Goal: Task Accomplishment & Management: Manage account settings

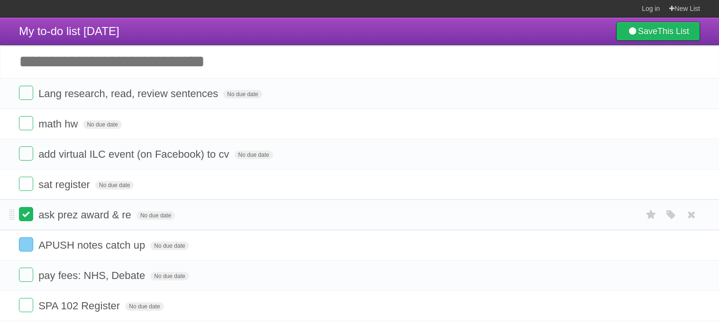
click at [27, 221] on label at bounding box center [26, 214] width 14 height 14
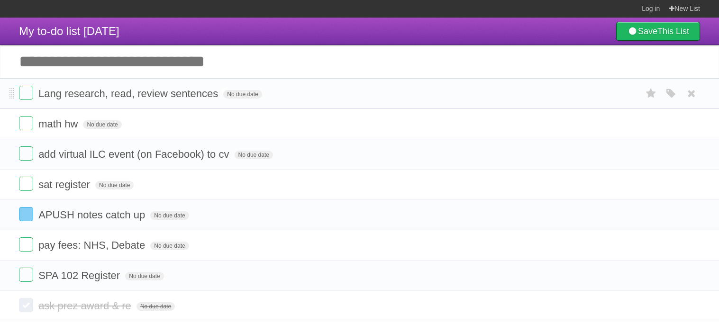
click at [187, 94] on span "Lang research, read, review sentences" at bounding box center [129, 94] width 182 height 12
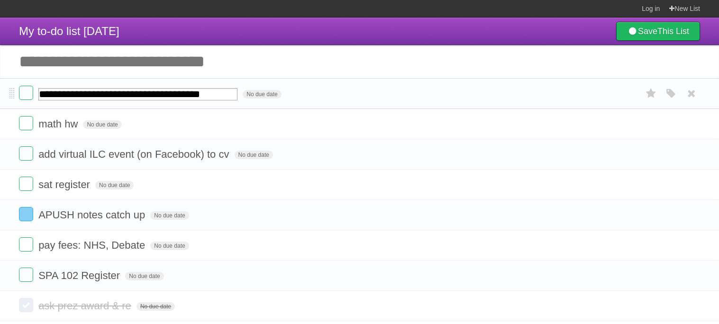
click at [187, 94] on input "**********" at bounding box center [137, 94] width 199 height 12
click at [262, 159] on span "No due date" at bounding box center [253, 155] width 38 height 9
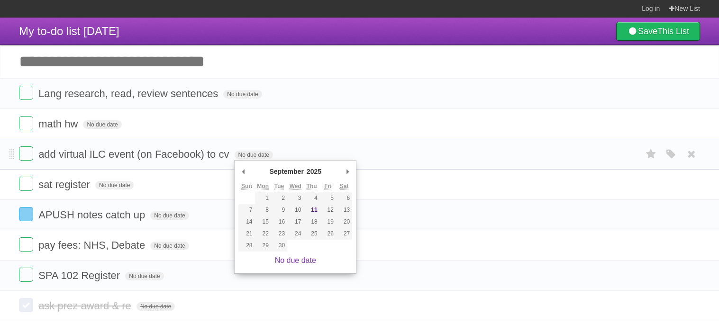
click at [393, 141] on li "add virtual ILC event (on Facebook) to cv No due date White Red Blue Green Purp…" at bounding box center [359, 154] width 719 height 31
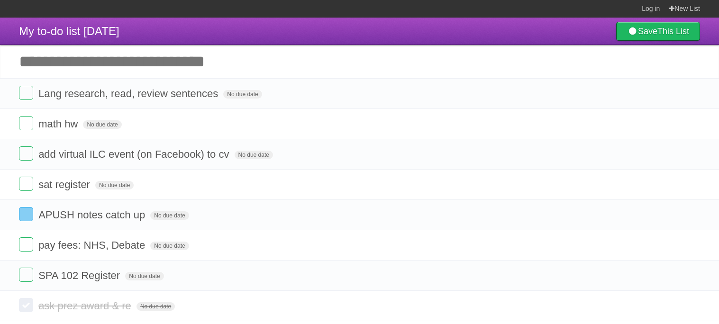
click at [301, 58] on input "Add another task" at bounding box center [359, 61] width 719 height 33
click at [392, 154] on form "add virtual ILC event (on Facebook) to cv No due date White Red Blue Green Purp…" at bounding box center [359, 154] width 681 height 16
